Goal: Task Accomplishment & Management: Manage account settings

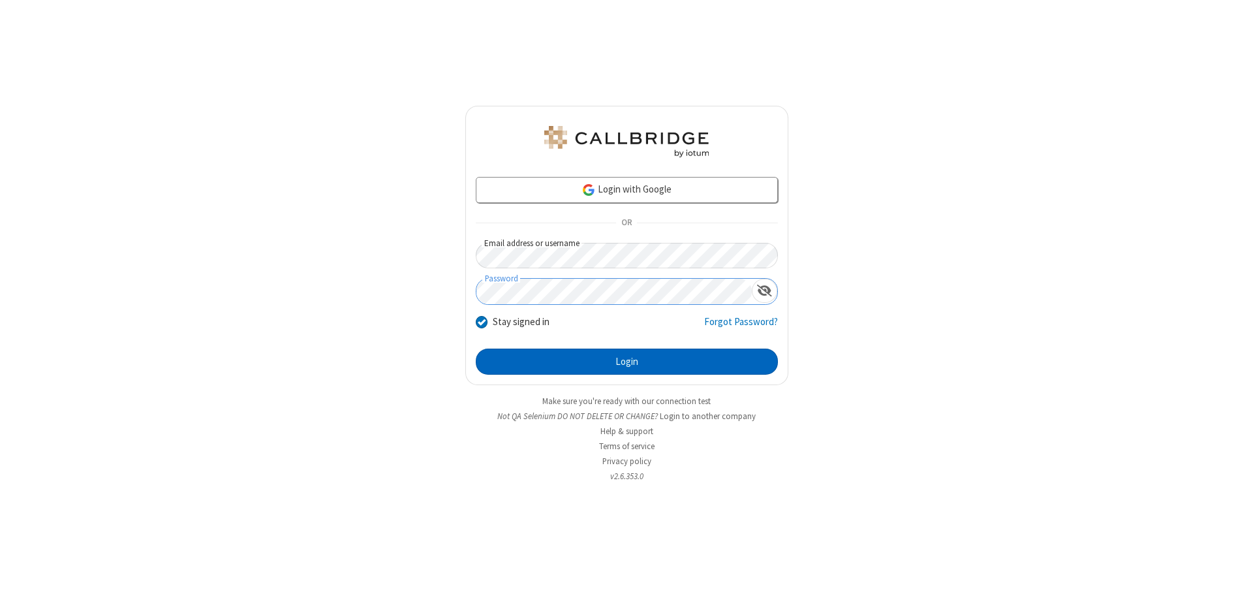
click at [626, 362] on button "Login" at bounding box center [627, 361] width 302 height 26
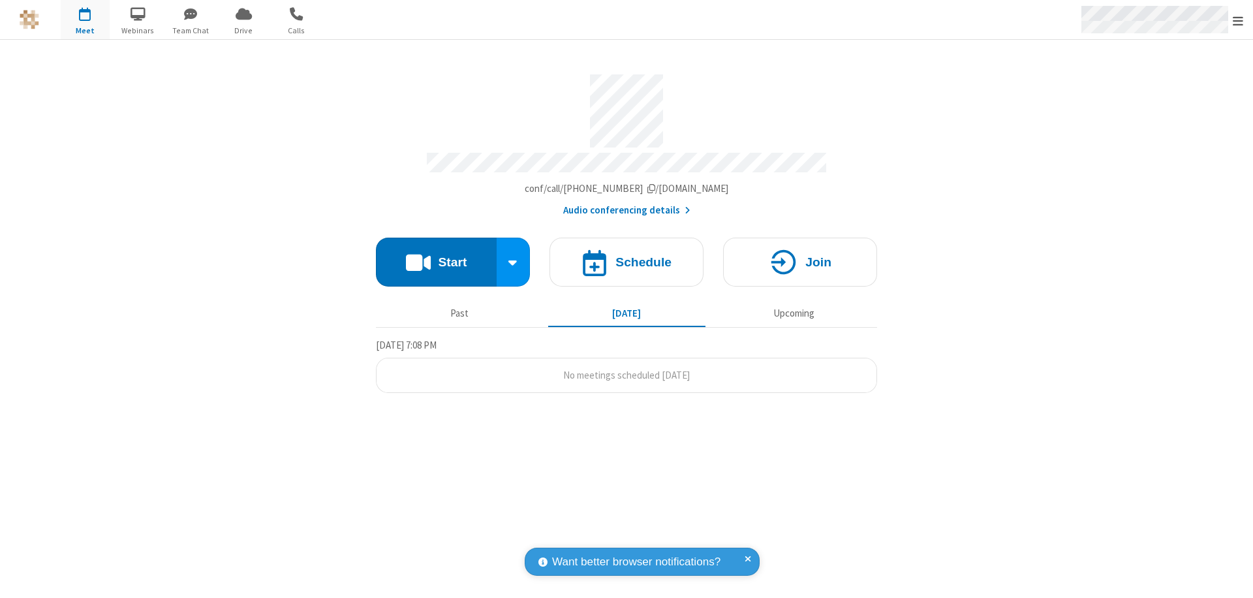
click at [1238, 20] on span "Open menu" at bounding box center [1238, 20] width 10 height 13
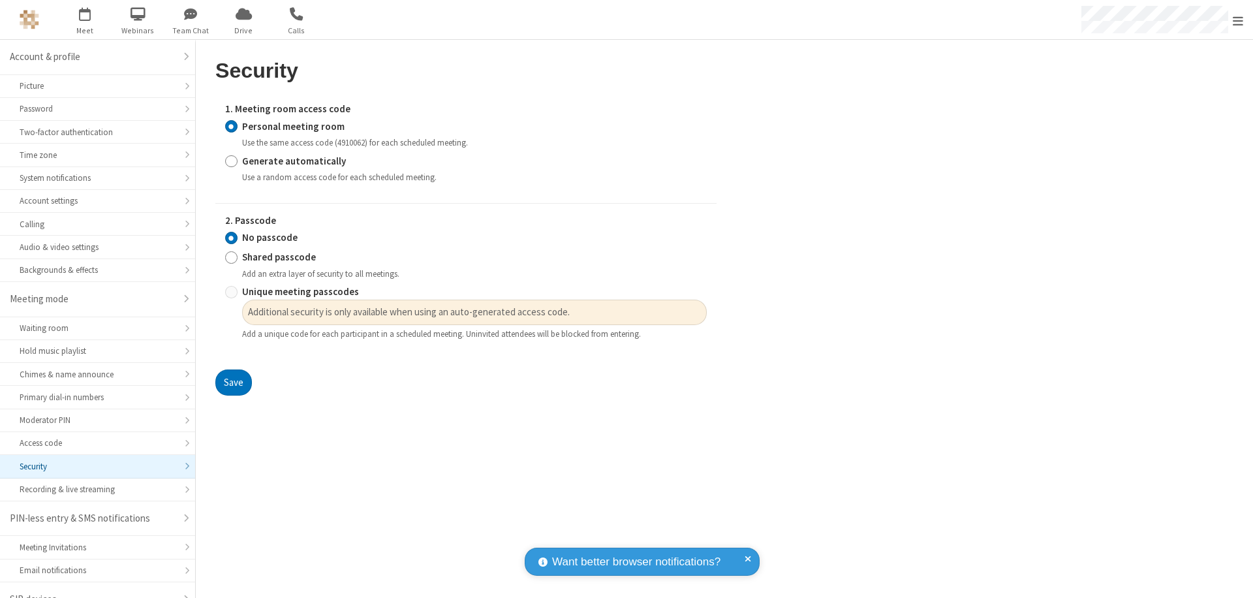
scroll to position [18, 0]
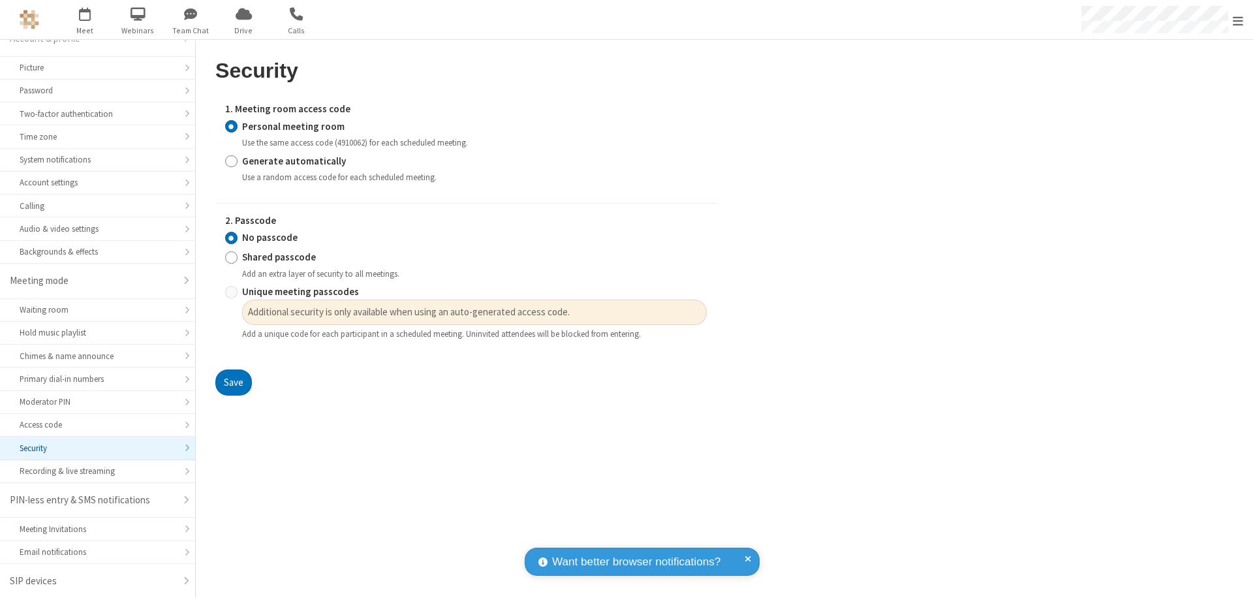
click at [231, 161] on input "Generate automatically" at bounding box center [231, 161] width 12 height 14
radio input "true"
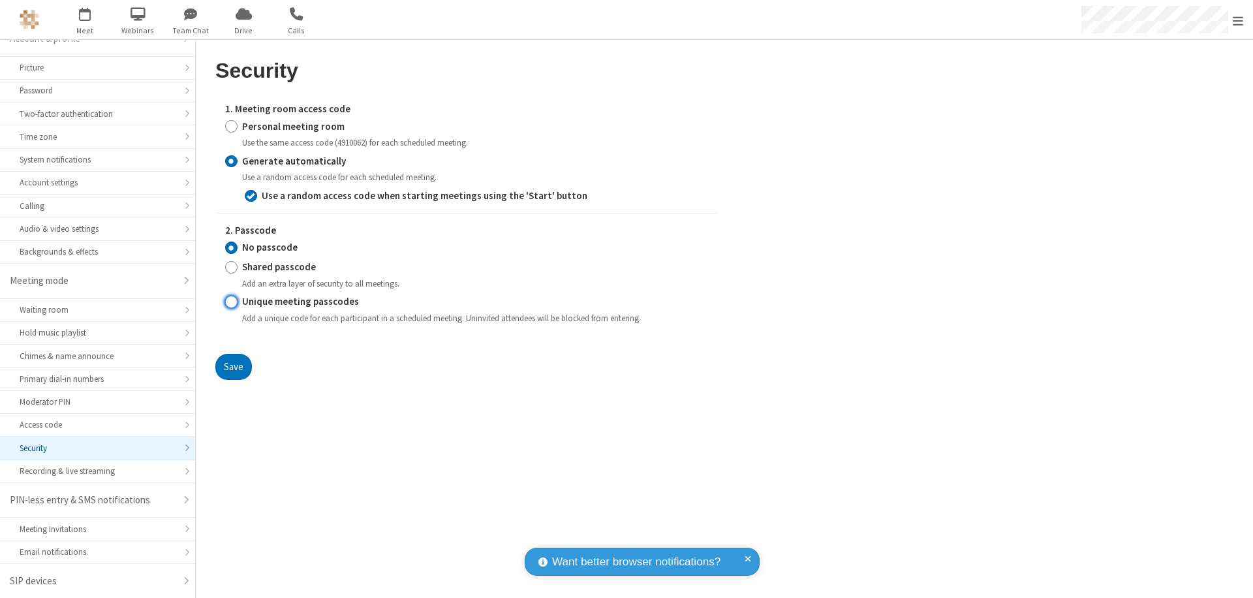
click at [231, 301] on input "Unique meeting passcodes" at bounding box center [231, 302] width 12 height 14
radio input "true"
click at [233, 366] on button "Save" at bounding box center [233, 367] width 37 height 26
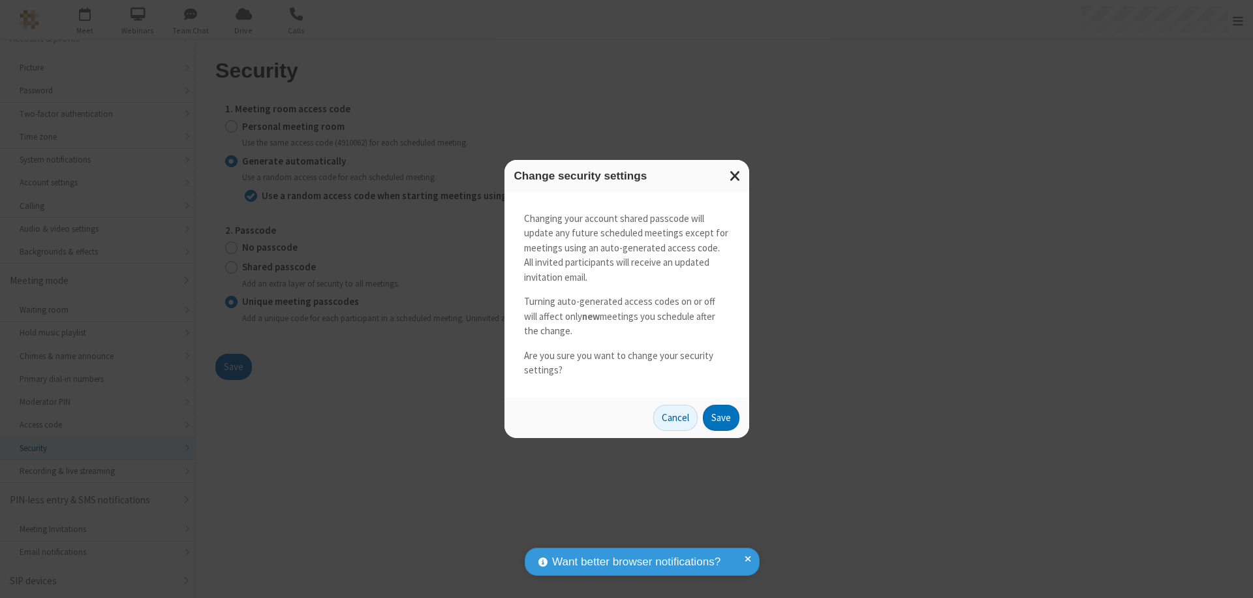
click at [720, 417] on button "Save" at bounding box center [721, 418] width 37 height 26
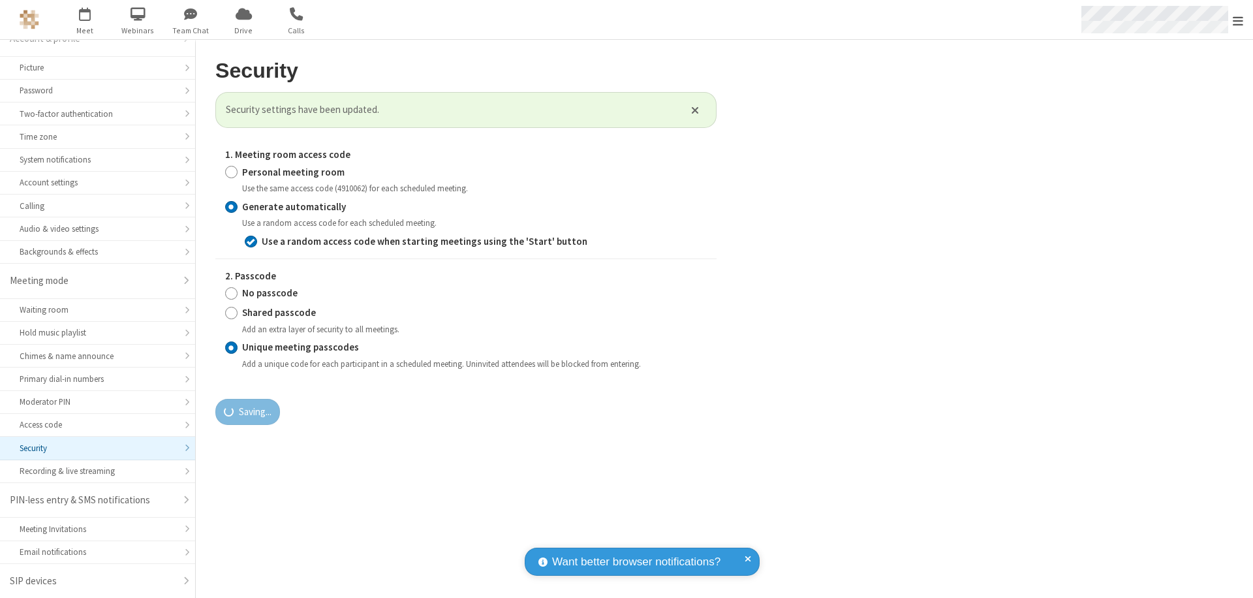
click at [1238, 20] on span "Open menu" at bounding box center [1238, 20] width 10 height 13
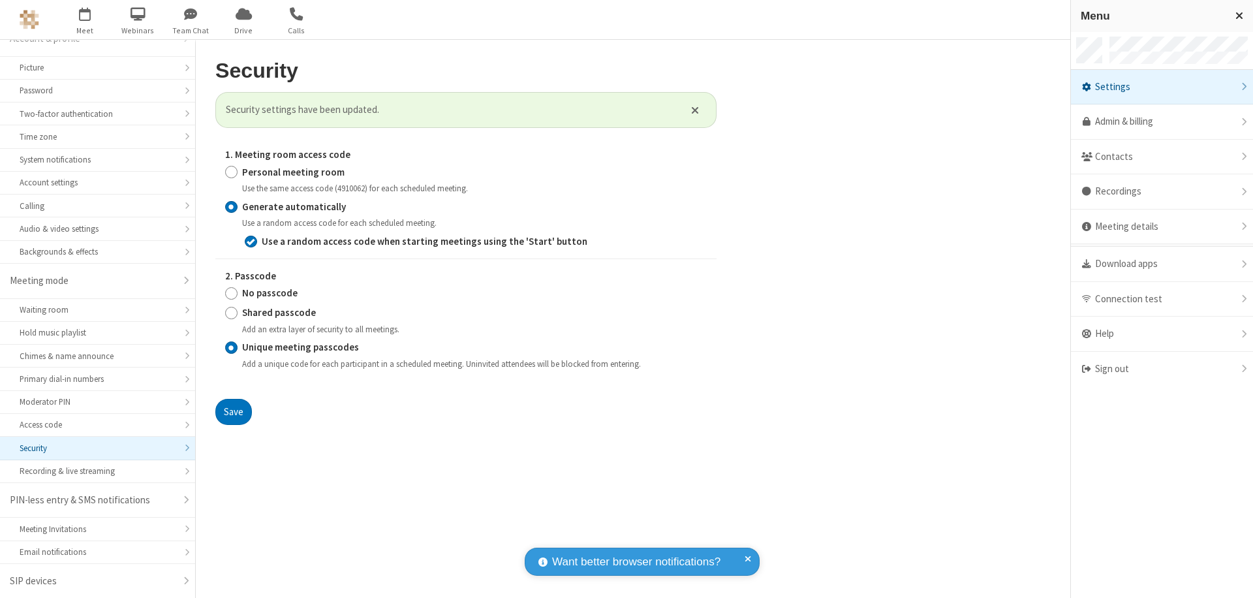
click at [85, 20] on span "button" at bounding box center [85, 14] width 49 height 22
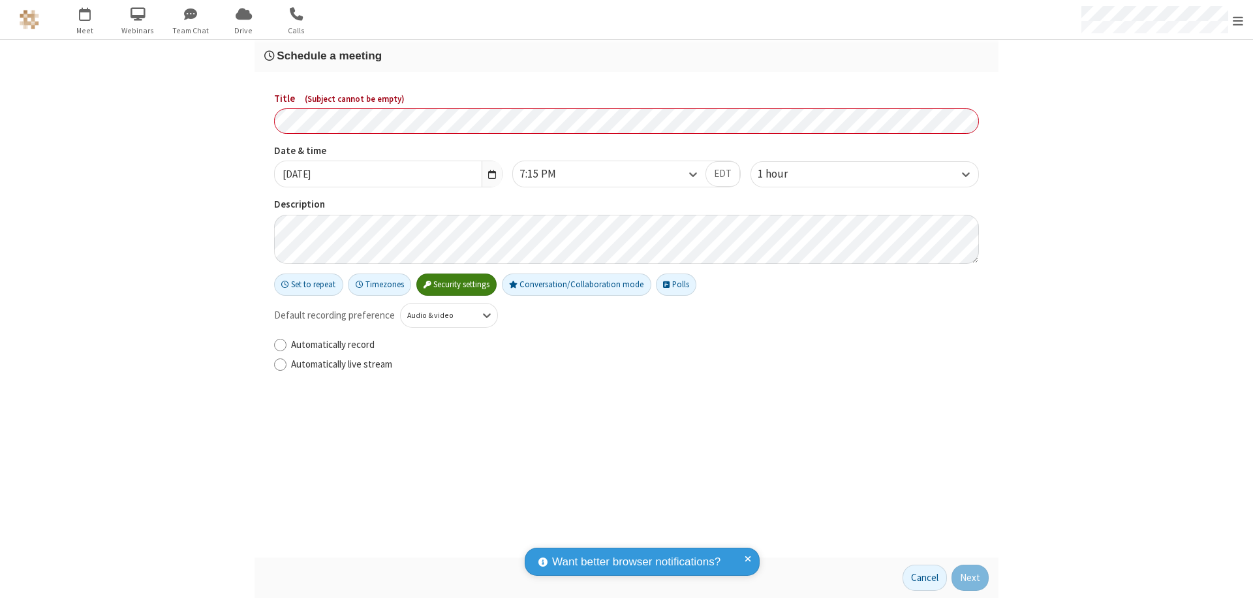
click at [626, 55] on h3 "Schedule a meeting" at bounding box center [626, 56] width 724 height 12
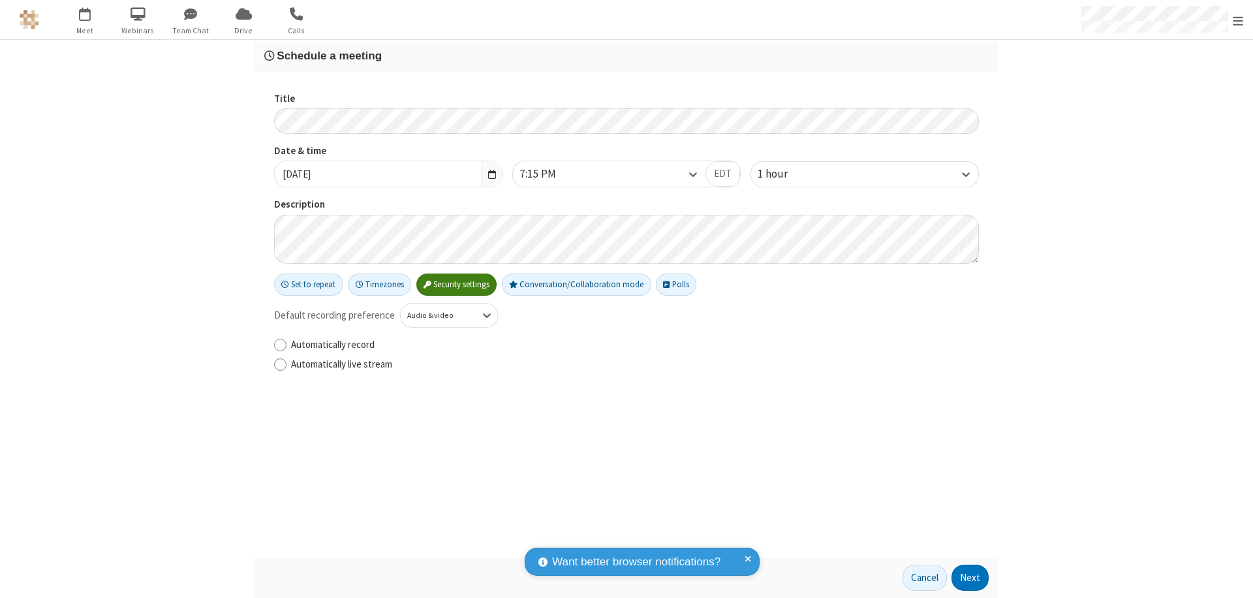
click at [970, 577] on button "Next" at bounding box center [969, 577] width 37 height 26
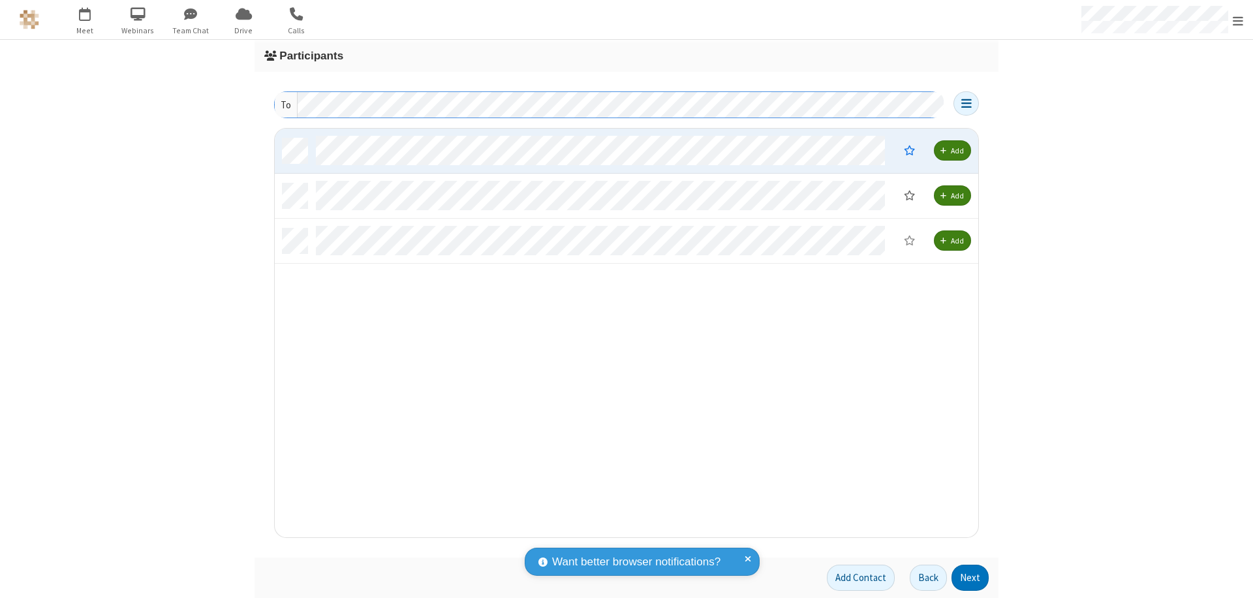
scroll to position [399, 694]
click at [970, 577] on button "Next" at bounding box center [969, 577] width 37 height 26
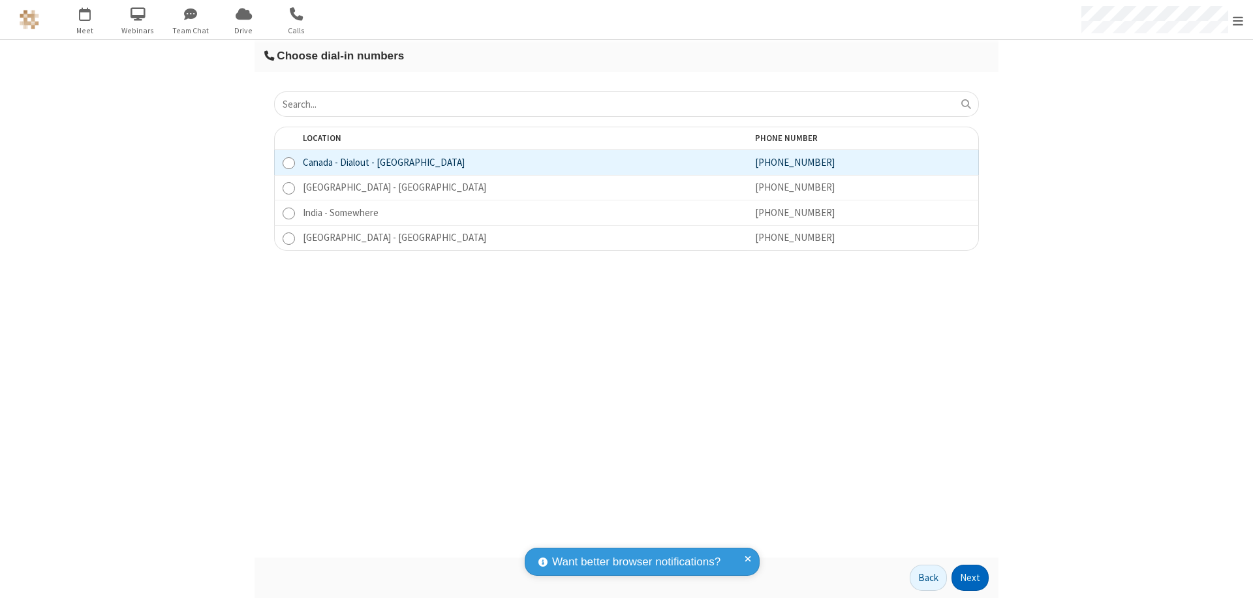
click at [970, 577] on button "Next" at bounding box center [969, 577] width 37 height 26
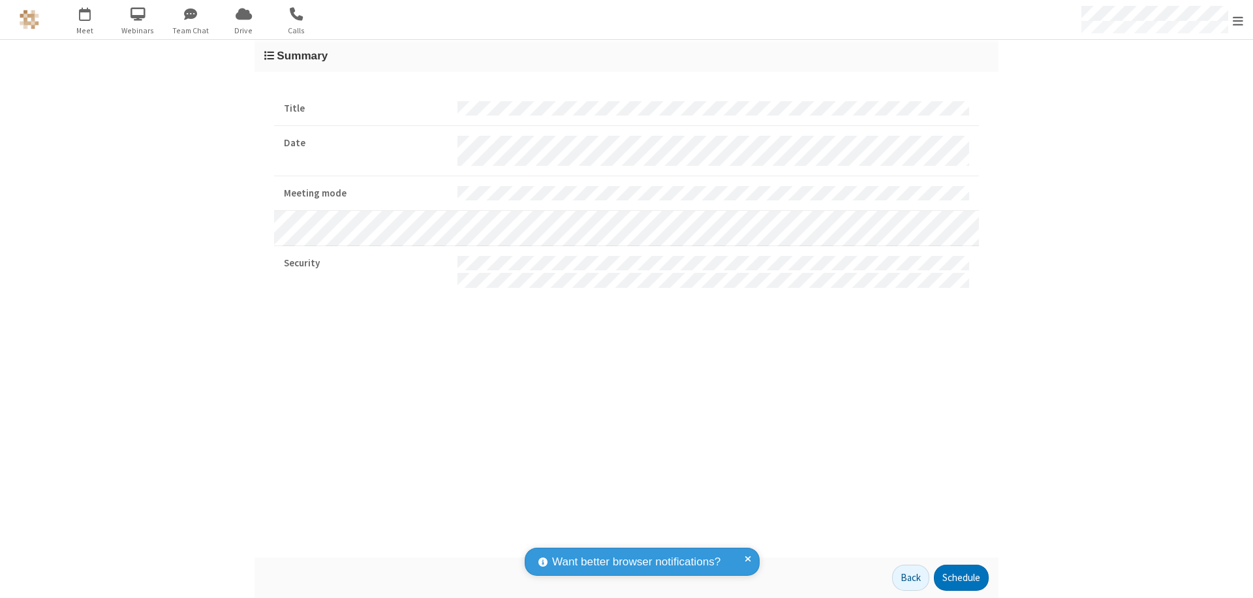
click at [1238, 20] on span "Open menu" at bounding box center [1238, 20] width 10 height 13
click at [1156, 87] on div "Settings" at bounding box center [1162, 87] width 182 height 35
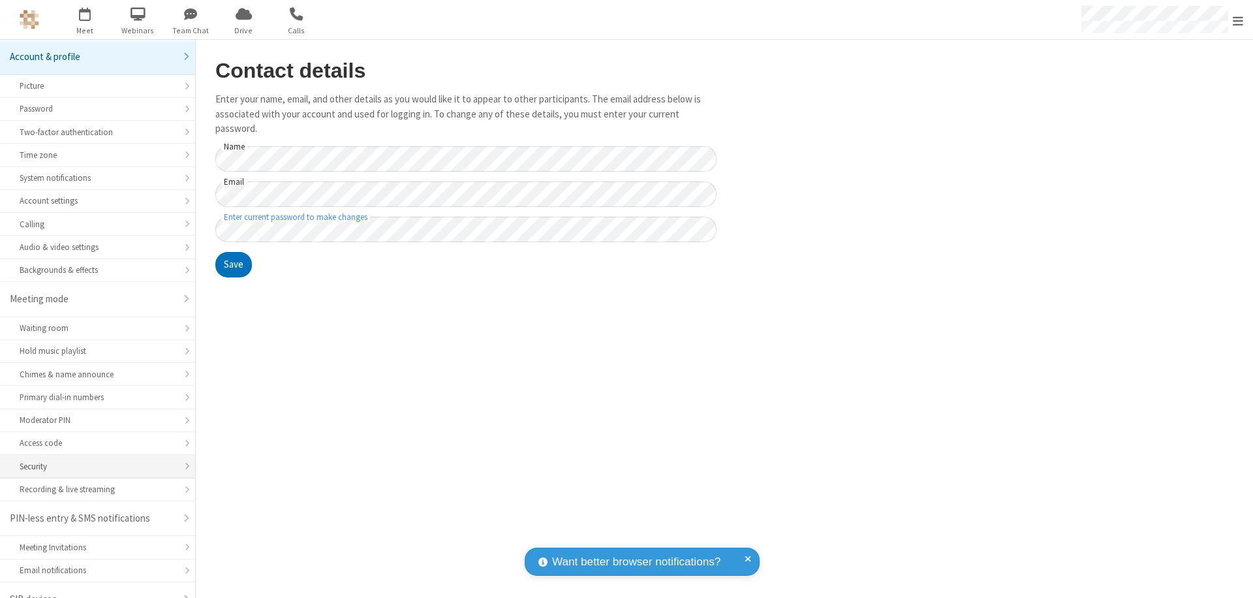
click at [93, 460] on div "Security" at bounding box center [98, 466] width 156 height 12
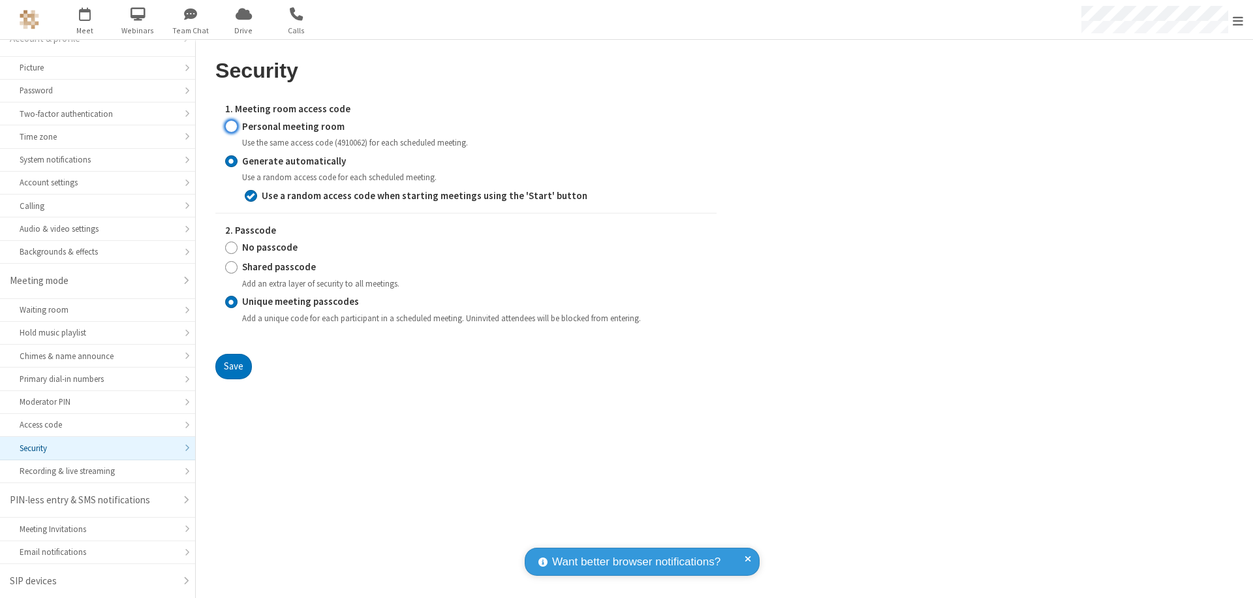
click at [231, 126] on input "Personal meeting room" at bounding box center [231, 126] width 12 height 14
radio input "true"
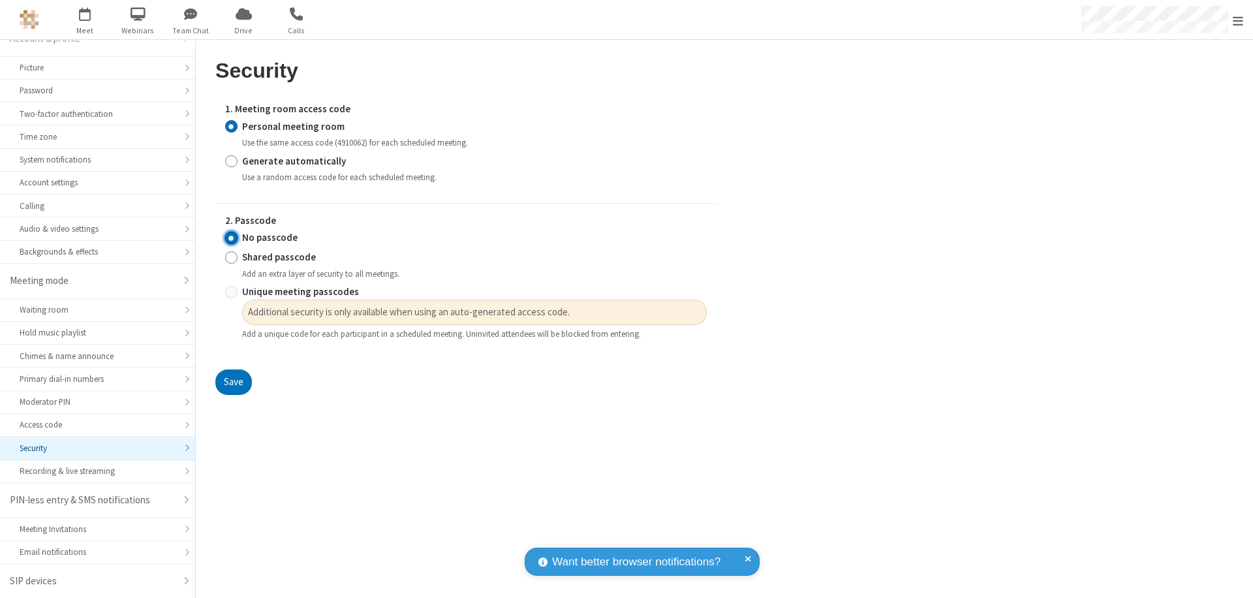
click at [231, 238] on input "No passcode" at bounding box center [231, 238] width 12 height 14
click at [233, 382] on button "Save" at bounding box center [233, 382] width 37 height 26
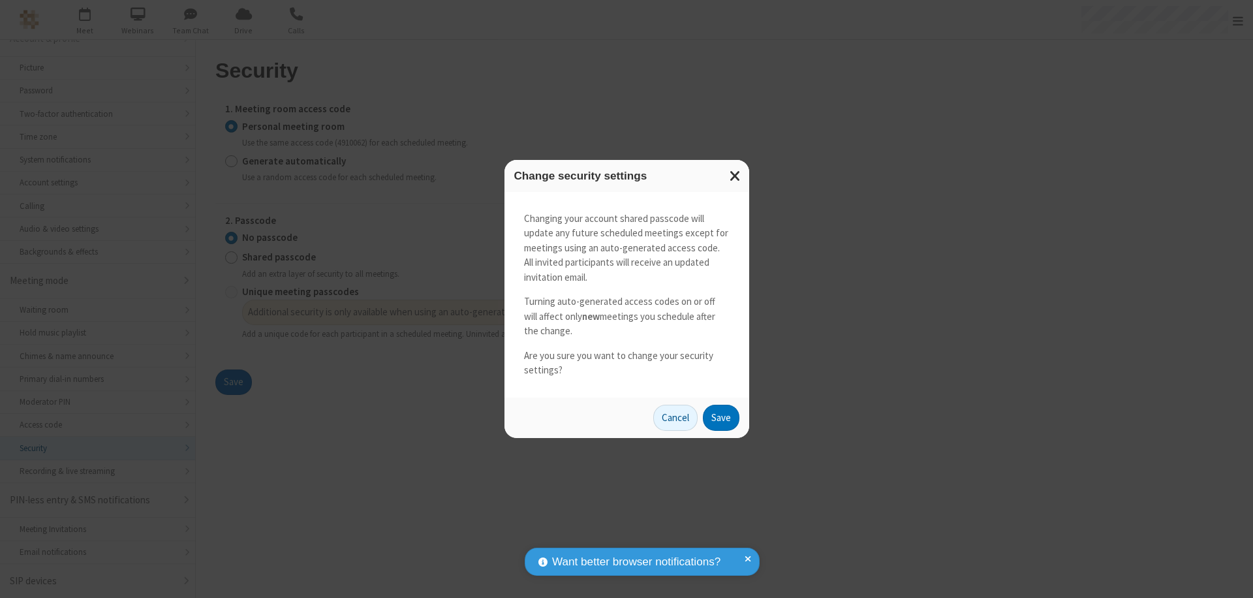
click at [720, 417] on button "Save" at bounding box center [721, 418] width 37 height 26
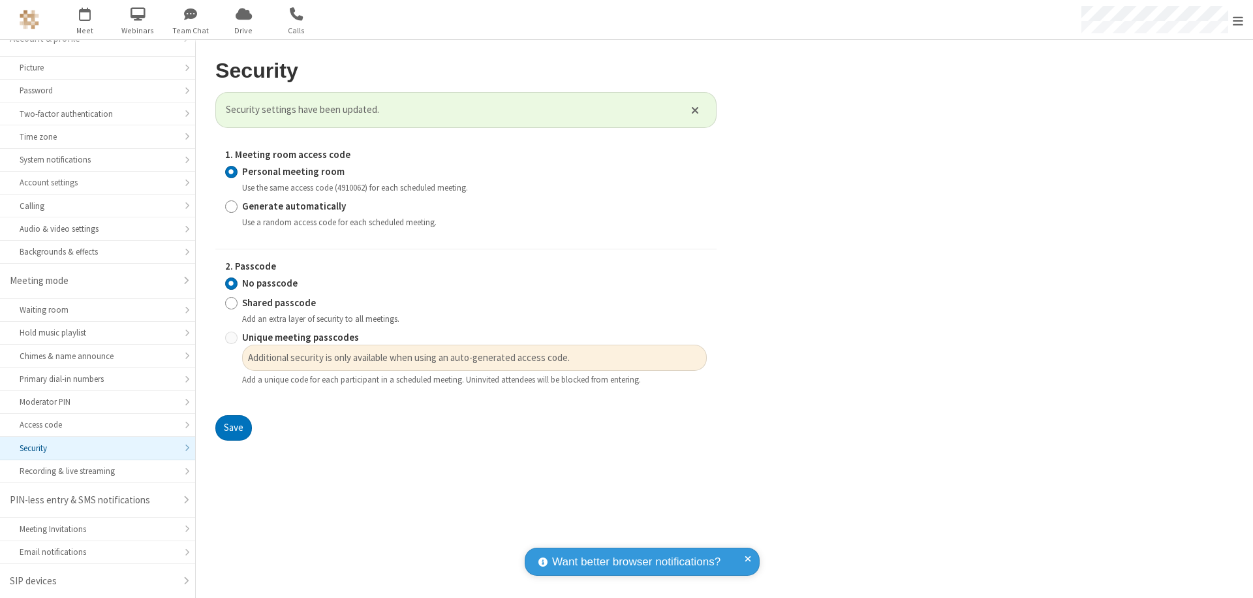
click at [1238, 20] on span "Open menu" at bounding box center [1238, 20] width 10 height 13
